Goal: Task Accomplishment & Management: Use online tool/utility

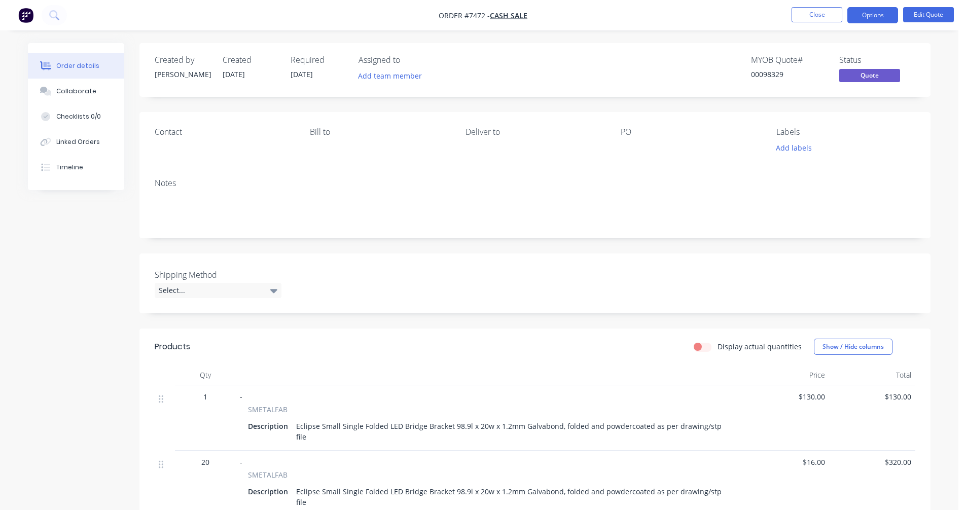
scroll to position [10, 0]
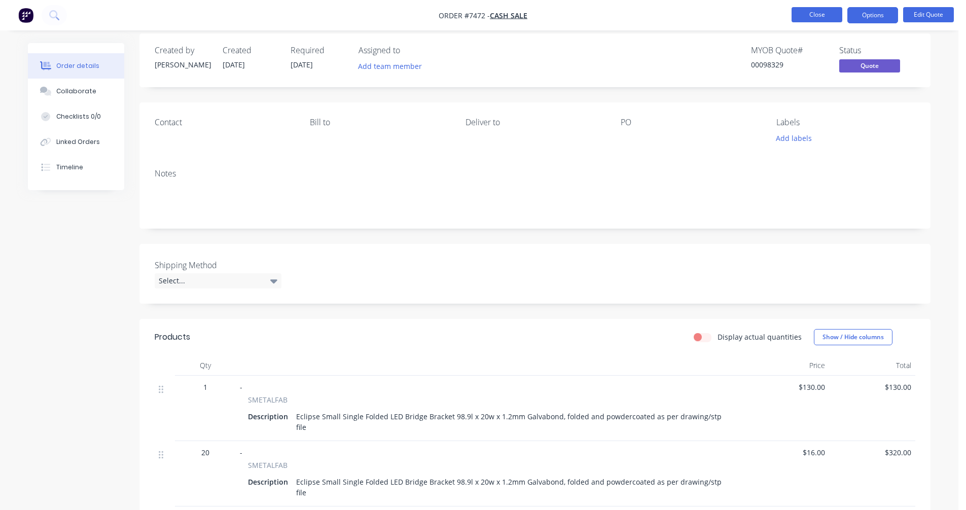
click at [819, 11] on button "Close" at bounding box center [817, 14] width 51 height 15
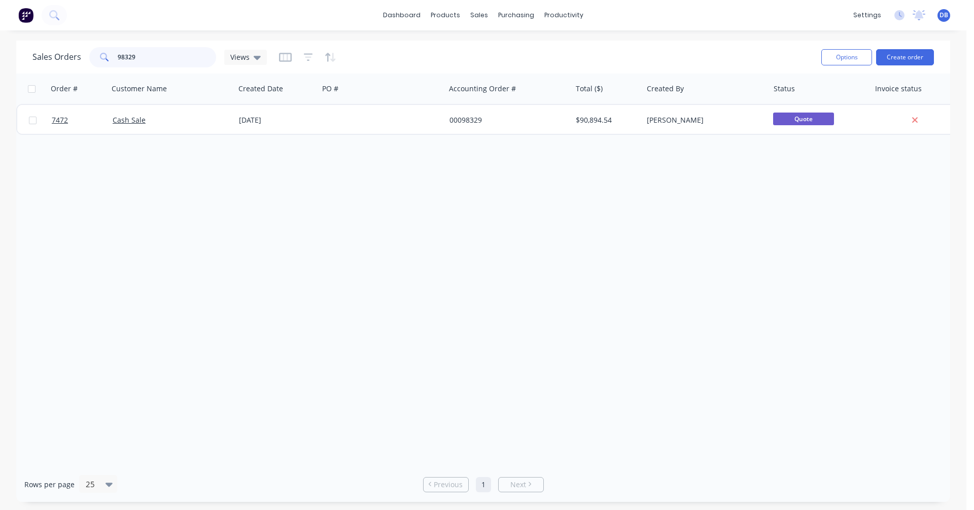
drag, startPoint x: 140, startPoint y: 56, endPoint x: 87, endPoint y: 53, distance: 53.9
click at [87, 53] on div "Sales Orders 98329 Views" at bounding box center [149, 57] width 234 height 20
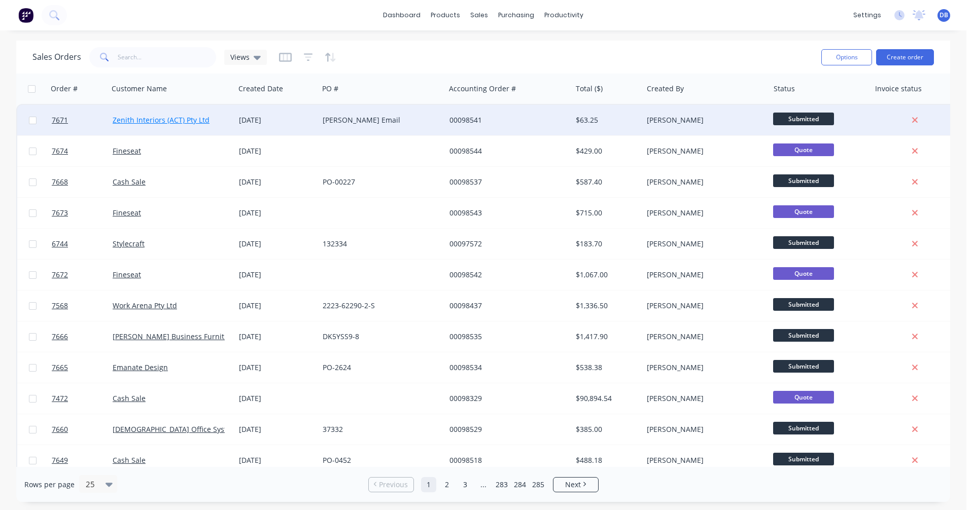
click at [169, 122] on link "Zenith Interiors (ACT) Pty Ltd" at bounding box center [161, 120] width 97 height 10
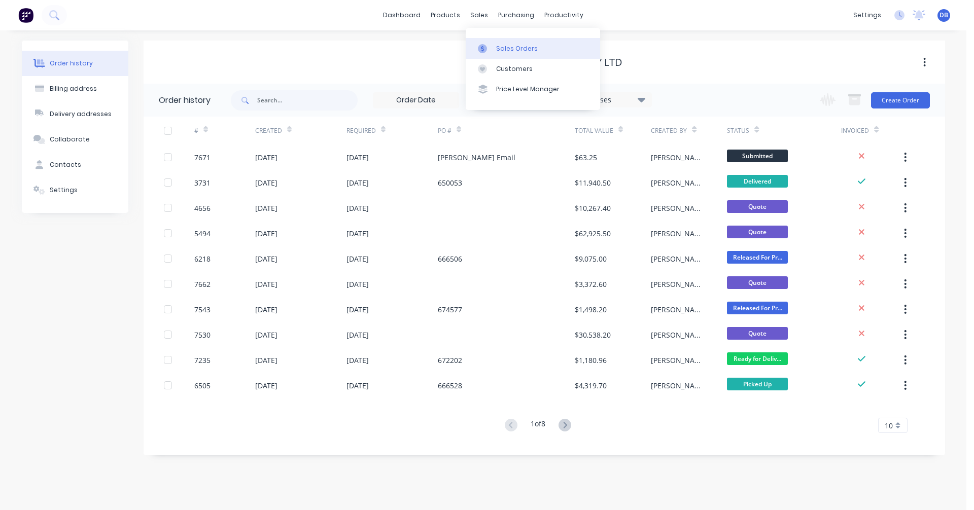
click at [499, 44] on div "Sales Orders" at bounding box center [517, 48] width 42 height 9
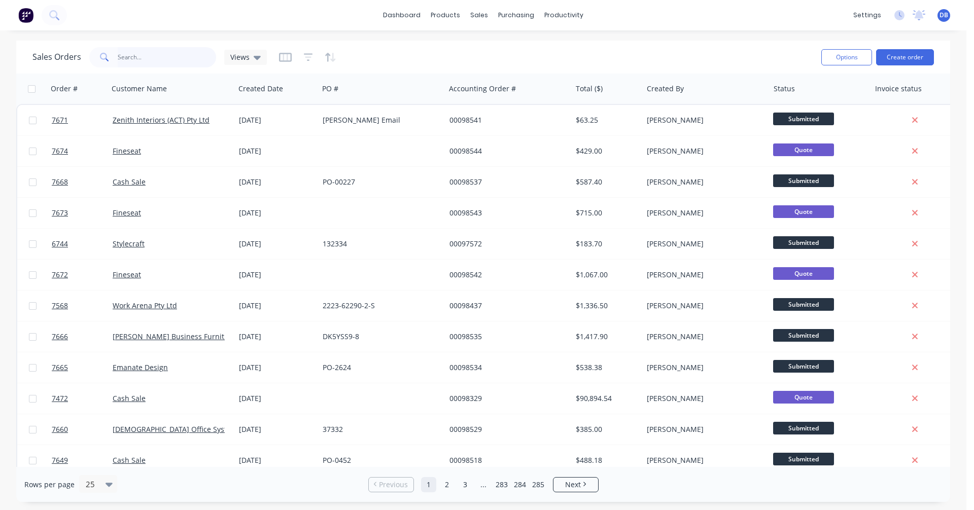
click at [121, 59] on input "text" at bounding box center [167, 57] width 99 height 20
click at [134, 55] on input "text" at bounding box center [167, 57] width 99 height 20
type input "98537"
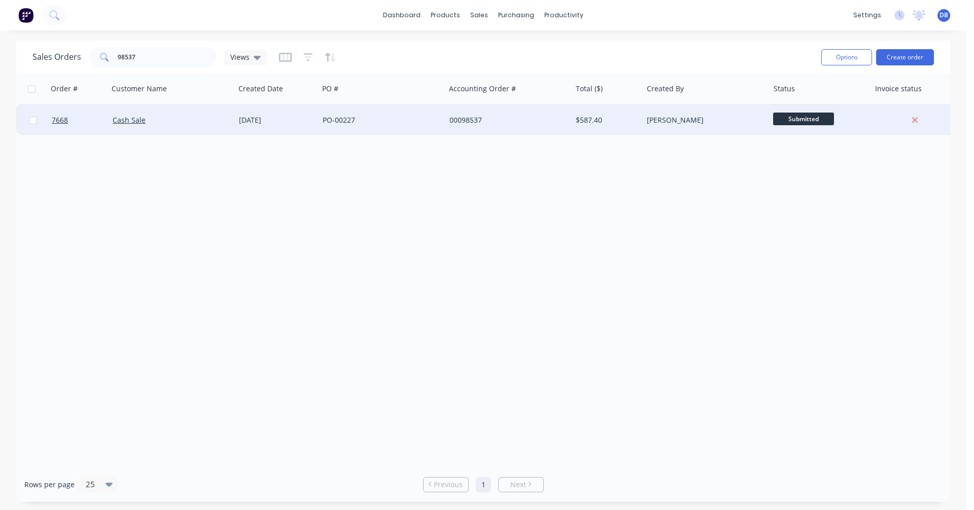
click at [261, 120] on div "[DATE]" at bounding box center [277, 120] width 76 height 10
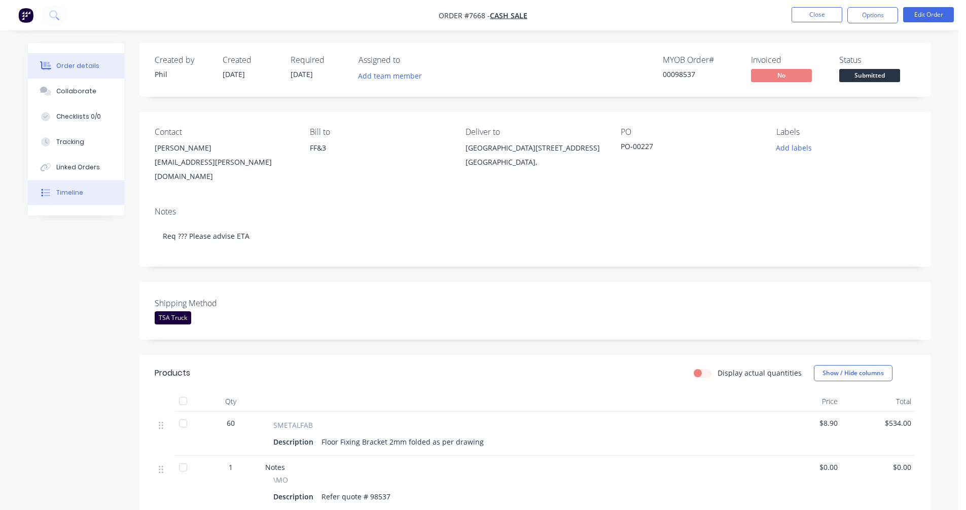
click at [67, 193] on div "Timeline" at bounding box center [69, 192] width 27 height 9
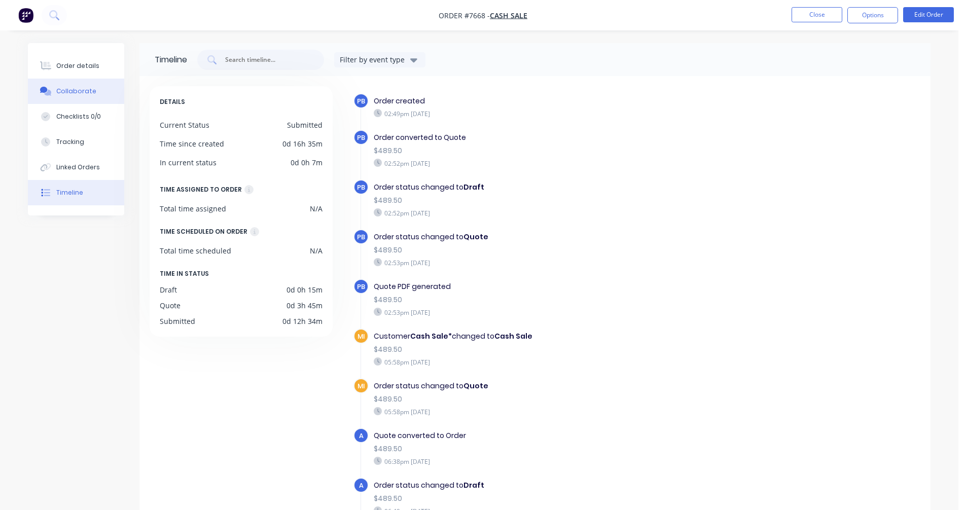
click at [81, 90] on div "Collaborate" at bounding box center [76, 91] width 40 height 9
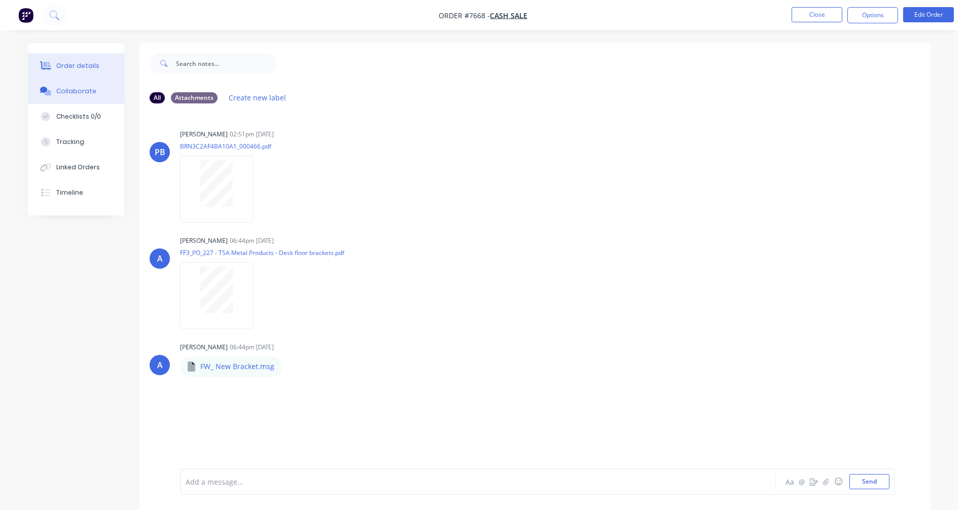
click at [80, 67] on div "Order details" at bounding box center [77, 65] width 43 height 9
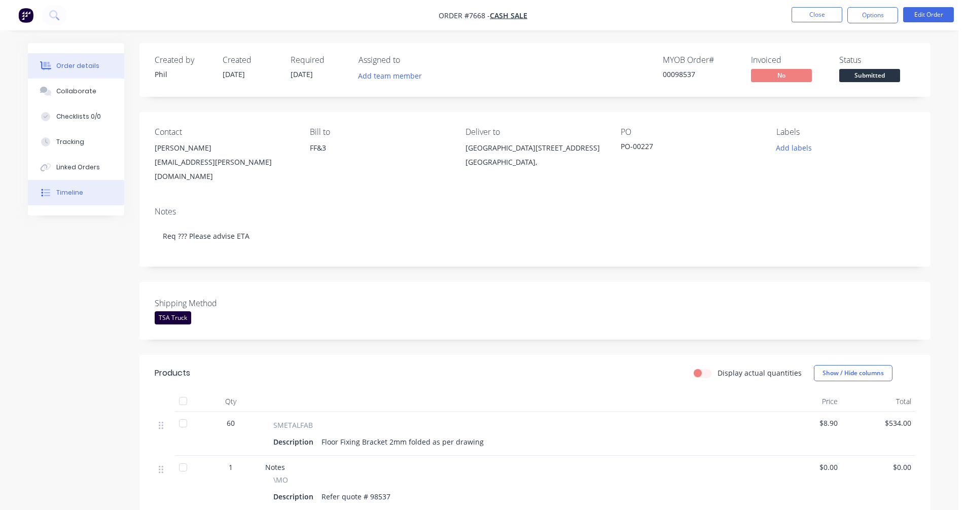
click at [67, 191] on div "Timeline" at bounding box center [69, 192] width 27 height 9
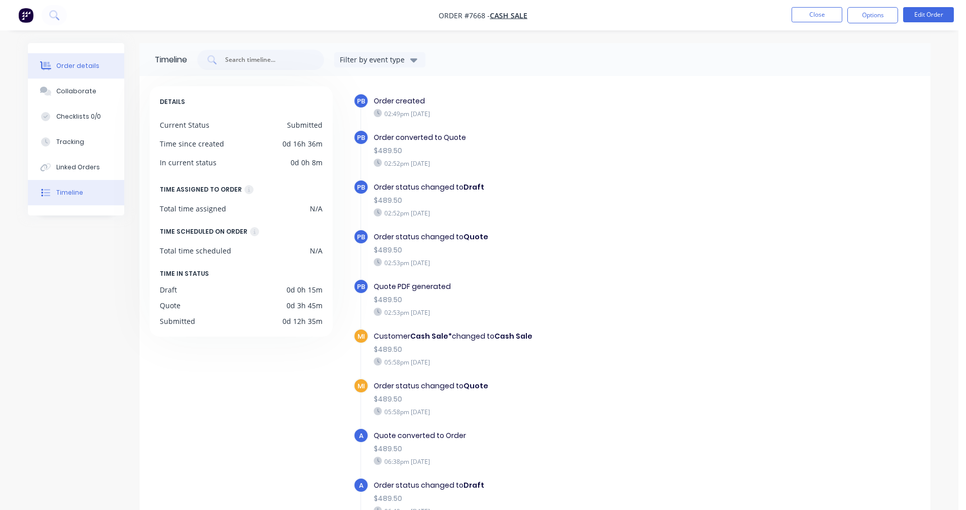
click at [85, 64] on div "Order details" at bounding box center [77, 65] width 43 height 9
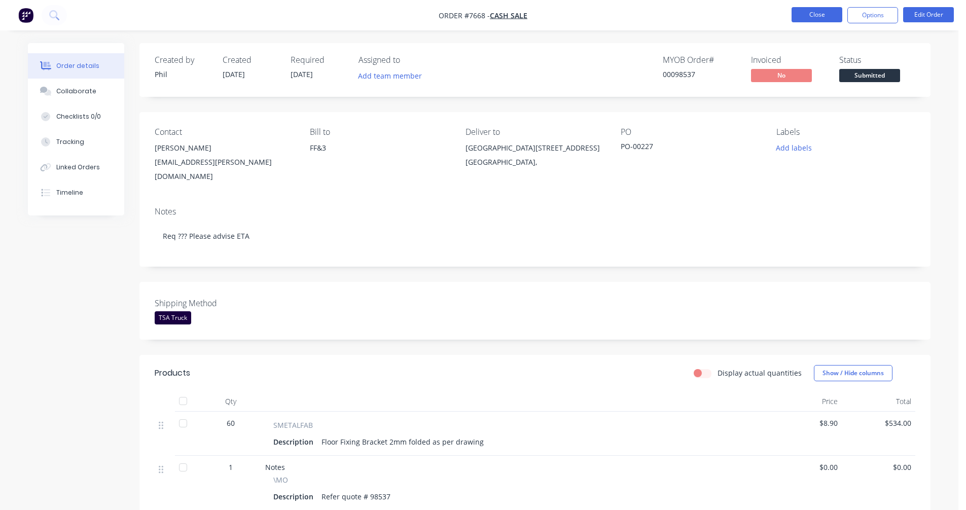
click at [821, 16] on button "Close" at bounding box center [817, 14] width 51 height 15
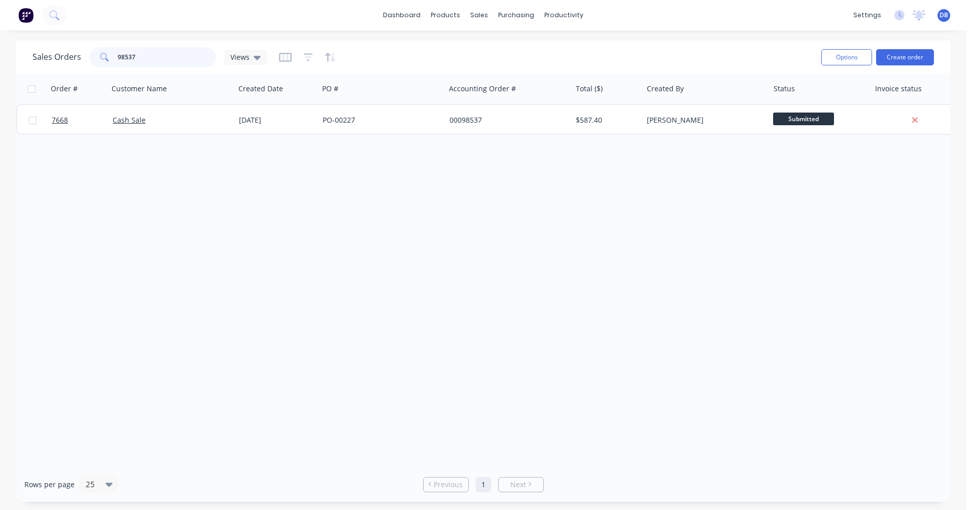
click at [106, 57] on div "98537" at bounding box center [152, 57] width 127 height 20
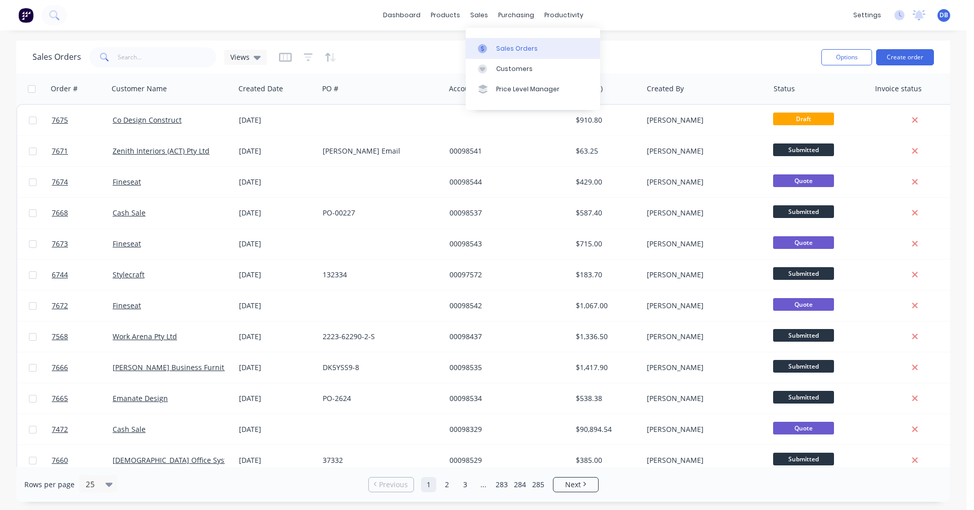
click at [502, 48] on div "Sales Orders" at bounding box center [517, 48] width 42 height 9
click at [905, 62] on button "Create order" at bounding box center [905, 57] width 58 height 16
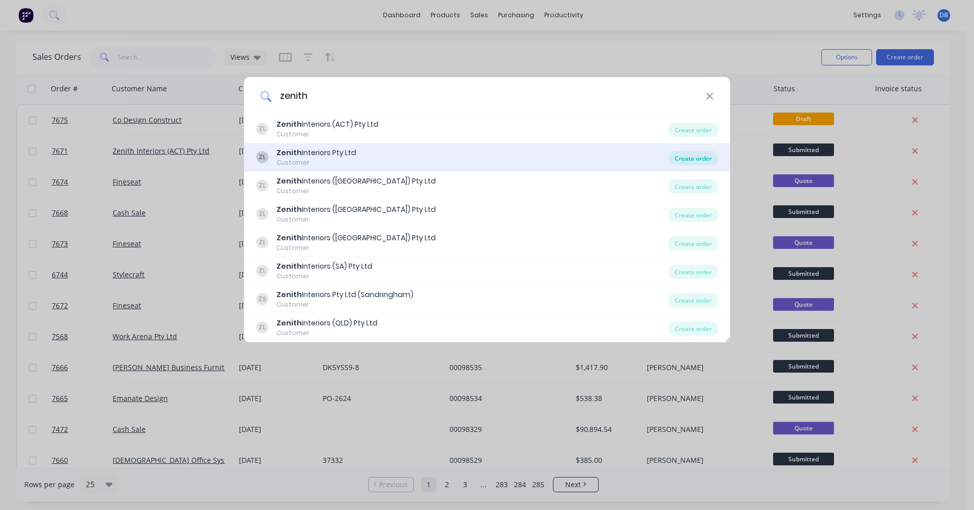
type input "zenith"
click at [703, 158] on div "Create order" at bounding box center [692, 158] width 49 height 14
